Goal: Information Seeking & Learning: Learn about a topic

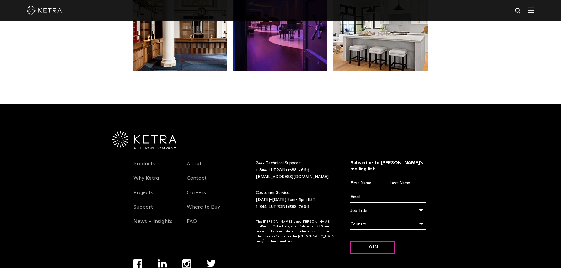
scroll to position [1238, 0]
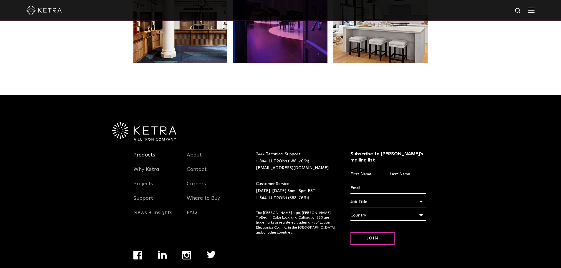
click at [150, 152] on link "Products" at bounding box center [144, 159] width 22 height 14
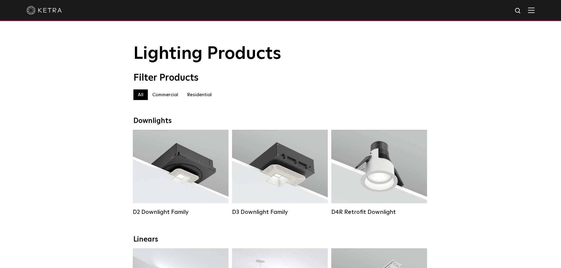
click at [175, 98] on label "Commercial" at bounding box center [165, 94] width 35 height 11
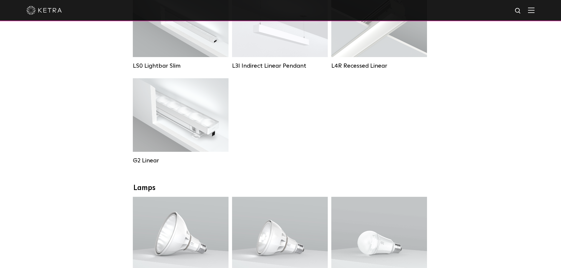
scroll to position [206, 0]
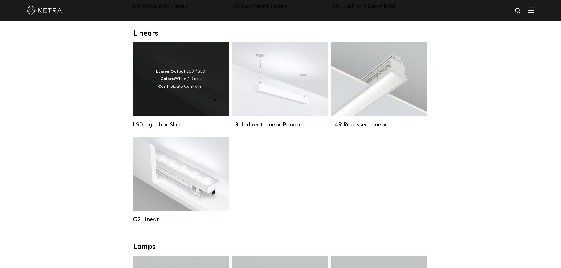
click at [175, 97] on div "Lumen Output: 200 / 350 Colors: White / Black Control: X96 Controller" at bounding box center [181, 79] width 96 height 74
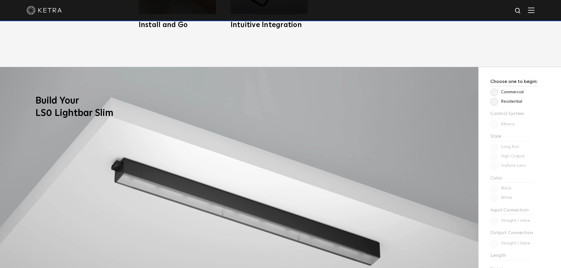
scroll to position [471, 0]
